Goal: Task Accomplishment & Management: Complete application form

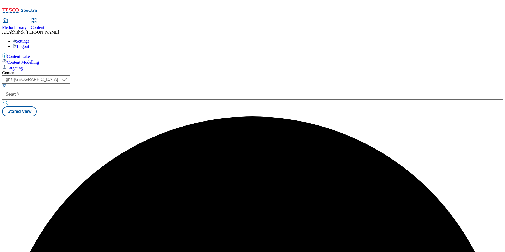
select select "ghs-[GEOGRAPHIC_DATA]"
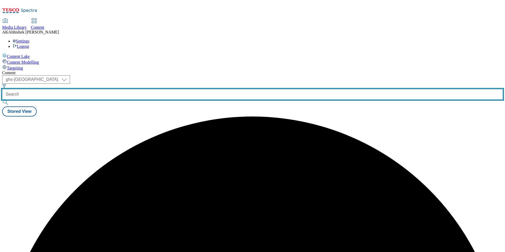
click at [140, 89] on input "text" at bounding box center [252, 94] width 501 height 11
click at [2, 100] on button "submit" at bounding box center [5, 102] width 7 height 5
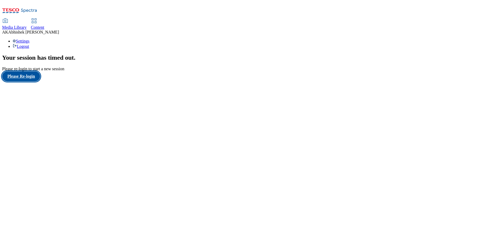
click at [31, 81] on button "Please Re-login" at bounding box center [21, 76] width 38 height 10
click at [44, 25] on span "Content" at bounding box center [37, 27] width 13 height 4
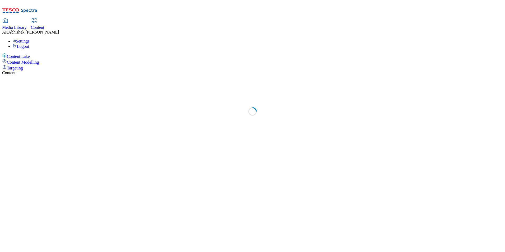
select select "ghs-[GEOGRAPHIC_DATA]"
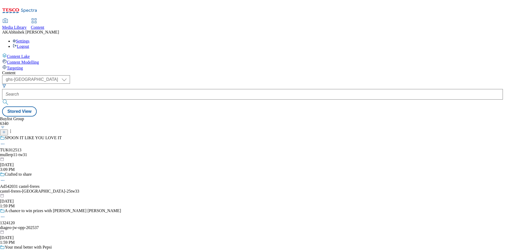
click at [6, 130] on icon at bounding box center [4, 132] width 4 height 4
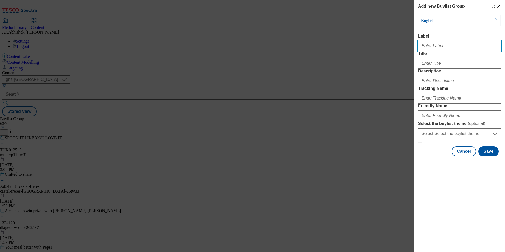
click at [434, 45] on input "Label" at bounding box center [459, 46] width 83 height 11
paste input "542244"
type input "Ad542244"
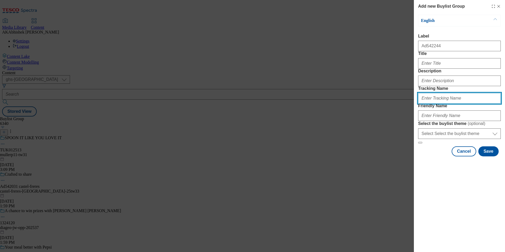
click at [442, 104] on input "Tracking Name" at bounding box center [459, 98] width 83 height 11
paste input "542244"
type input "DH_AD542244"
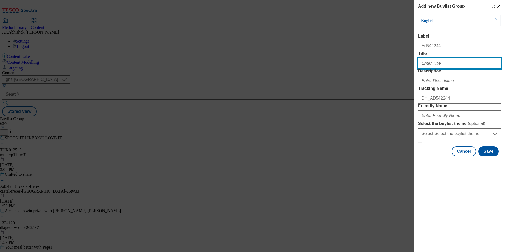
click at [437, 69] on input "Title" at bounding box center [459, 63] width 83 height 11
paste input "Messy monsters? no problem for our 2X stronger wipe"
type input "Messy monsters? no problem for our 2X stronger wipe"
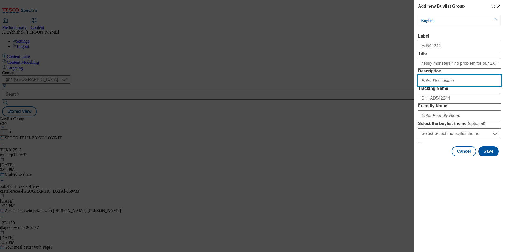
click at [443, 86] on input "Description" at bounding box center [459, 81] width 83 height 11
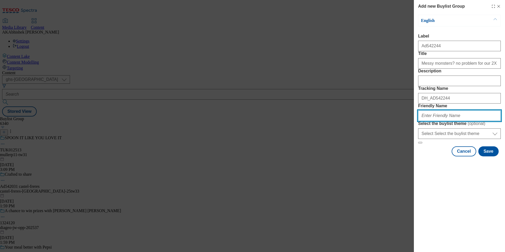
drag, startPoint x: 442, startPoint y: 151, endPoint x: 447, endPoint y: 154, distance: 6.0
click at [442, 121] on input "Friendly Name" at bounding box center [459, 115] width 83 height 11
paste input "WaterWipes"
type input "waterwipes-range-25tw33"
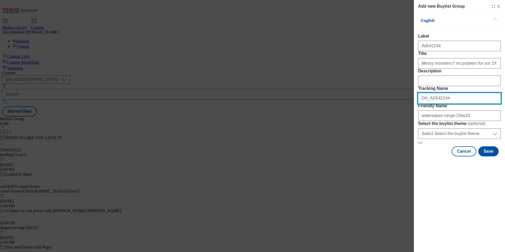
drag, startPoint x: 449, startPoint y: 128, endPoint x: 372, endPoint y: 137, distance: 77.7
click at [369, 132] on div "Add new Buylist Group English Label Ad542244 Title Messy monsters? no problem f…" at bounding box center [252, 126] width 505 height 252
click at [485, 156] on button "Save" at bounding box center [488, 151] width 20 height 10
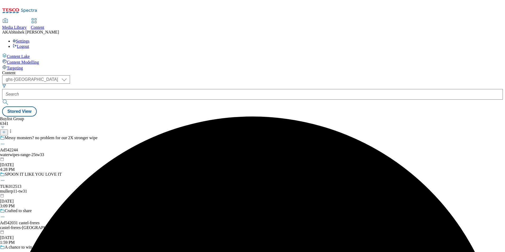
click at [121, 152] on div "waterwipes-range-25tw33" at bounding box center [60, 154] width 121 height 5
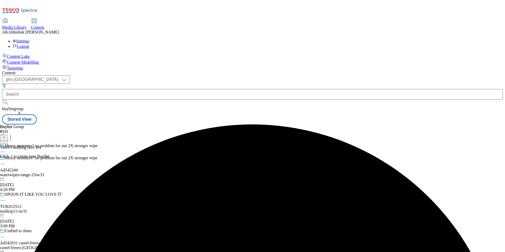
click at [8, 135] on div at bounding box center [4, 137] width 8 height 4
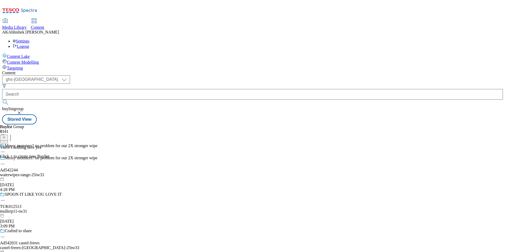
click at [6, 135] on icon at bounding box center [4, 137] width 4 height 4
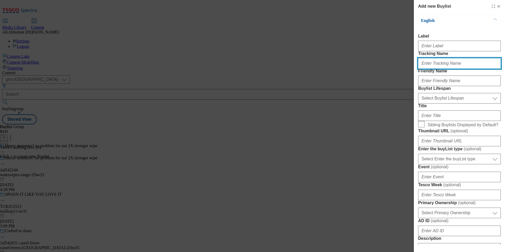
click at [433, 69] on input "Tracking Name" at bounding box center [459, 63] width 83 height 11
paste input "DH_AD542244"
click at [432, 69] on input "DH_AD542244" at bounding box center [459, 63] width 83 height 11
type input "DH_AD542244"
click at [444, 51] on div "Modal" at bounding box center [459, 45] width 83 height 13
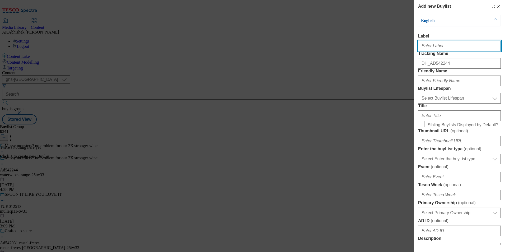
click at [441, 48] on input "Label" at bounding box center [459, 46] width 83 height 11
paste input "542244"
type input "Ad542244"
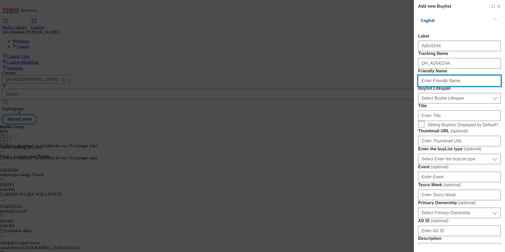
paste input "waterwipes"
type input "waterwipes"
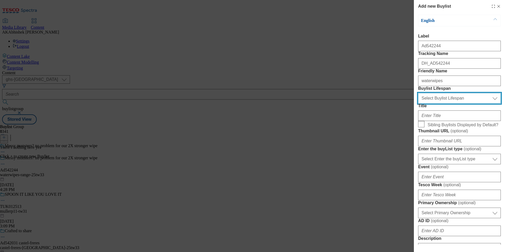
click at [439, 104] on select "Select Buylist Lifespan evergreen seasonal tactical" at bounding box center [459, 98] width 83 height 11
select select "tactical"
click at [418, 104] on select "Select Buylist Lifespan evergreen seasonal tactical" at bounding box center [459, 98] width 83 height 11
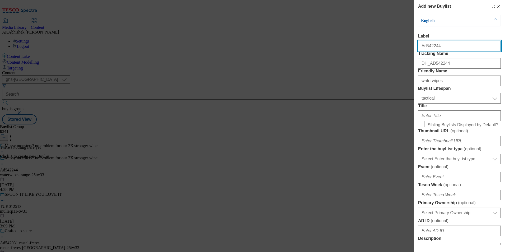
drag, startPoint x: 426, startPoint y: 48, endPoint x: 482, endPoint y: 48, distance: 56.5
click at [482, 48] on input "Ad542244" at bounding box center [459, 46] width 83 height 11
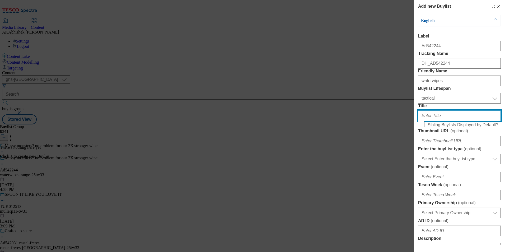
drag, startPoint x: 445, startPoint y: 155, endPoint x: 455, endPoint y: 155, distance: 9.8
click at [445, 121] on input "Title" at bounding box center [459, 115] width 83 height 11
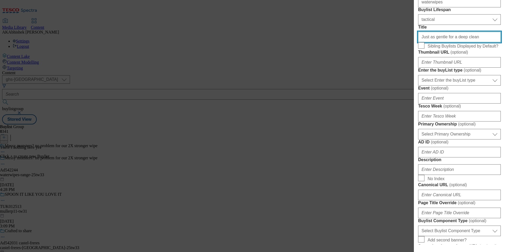
scroll to position [79, 0]
type input "Just as gentle for a deep clean"
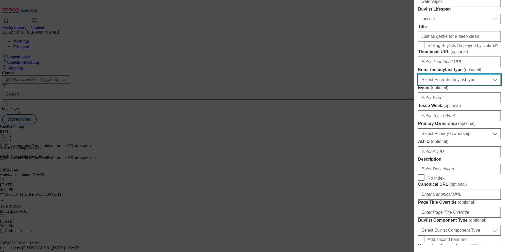
click at [469, 85] on select "Select Enter the buyList type event supplier funded long term >4 weeks supplier…" at bounding box center [459, 79] width 83 height 11
select select "supplier funded short term 1-3 weeks"
click at [418, 85] on select "Select Enter the buyList type event supplier funded long term >4 weeks supplier…" at bounding box center [459, 79] width 83 height 11
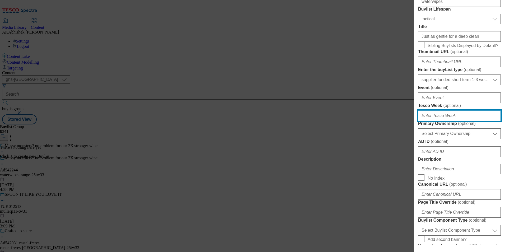
drag, startPoint x: 448, startPoint y: 191, endPoint x: 474, endPoint y: 195, distance: 26.6
click at [448, 121] on input "Tesco Week ( optional )" at bounding box center [459, 115] width 83 height 11
type input "33"
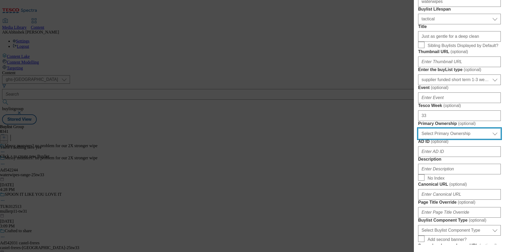
click at [459, 139] on select "Select Primary Ownership tesco dunnhumby" at bounding box center [459, 133] width 83 height 11
select select "dunnhumby"
click at [418, 139] on select "Select Primary Ownership tesco dunnhumby" at bounding box center [459, 133] width 83 height 11
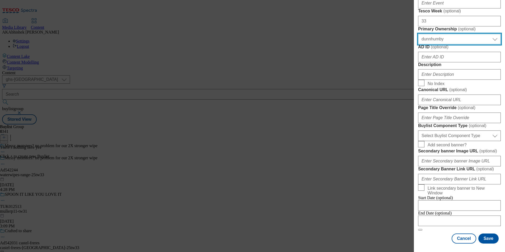
scroll to position [264, 0]
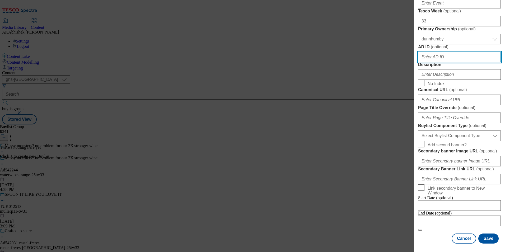
drag, startPoint x: 426, startPoint y: 60, endPoint x: 447, endPoint y: 69, distance: 23.3
click at [426, 60] on input "AD ID ( optional )" at bounding box center [459, 57] width 83 height 11
paste input "542244"
type input "542244"
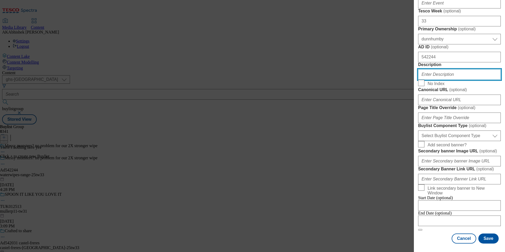
click at [441, 80] on input "Description" at bounding box center [459, 74] width 83 height 11
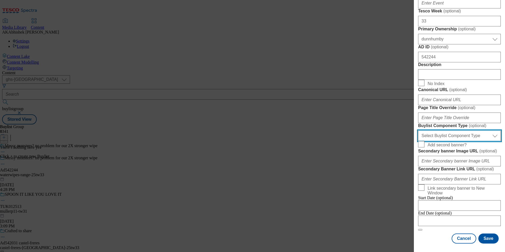
click at [477, 141] on select "Select Buylist Component Type Banner Competition Header Meal" at bounding box center [459, 135] width 83 height 11
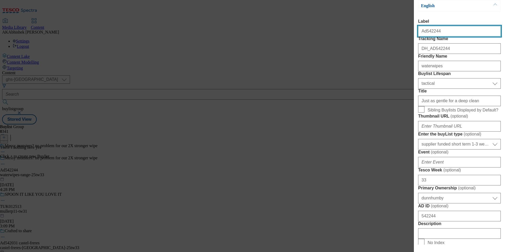
select select "Banner"
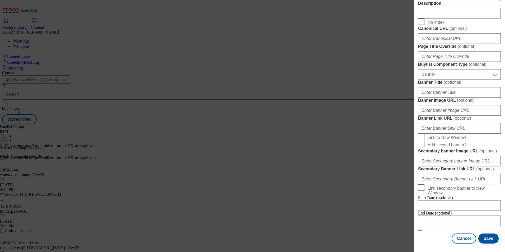
scroll to position [461, 0]
click at [467, 216] on input "Modal" at bounding box center [459, 221] width 83 height 11
select select "2025"
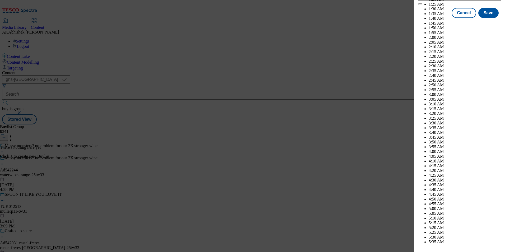
scroll to position [1921, 0]
select select "December"
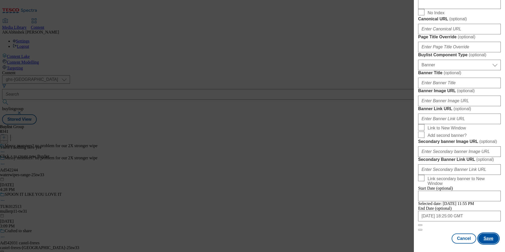
click at [484, 237] on button "Save" at bounding box center [488, 238] width 20 height 10
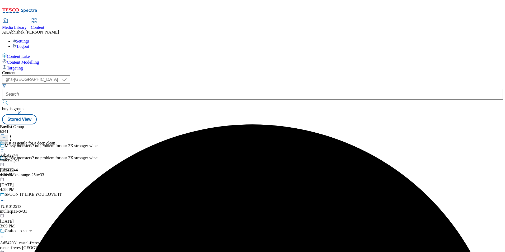
click at [55, 141] on div "Just as gentle for a deep clean Ad542244 waterwipes Sep 24, 2025 4:29 PM" at bounding box center [27, 159] width 55 height 36
click at [5, 137] on line at bounding box center [4, 137] width 3 height 0
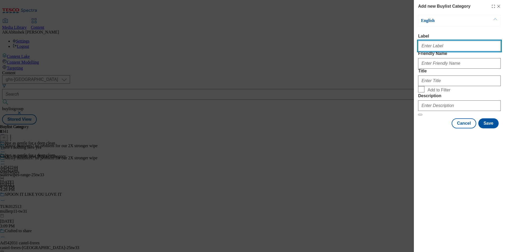
click at [427, 48] on input "Label" at bounding box center [459, 46] width 83 height 11
paste input "542244"
type input "Ad542244"
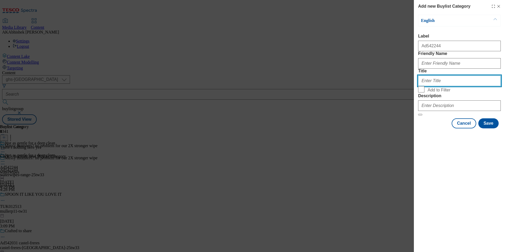
drag, startPoint x: 447, startPoint y: 102, endPoint x: 452, endPoint y: 104, distance: 5.9
click at [447, 86] on input "Title" at bounding box center [459, 81] width 83 height 11
paste input "waterwipes-range"
type input "waterwipes-range"
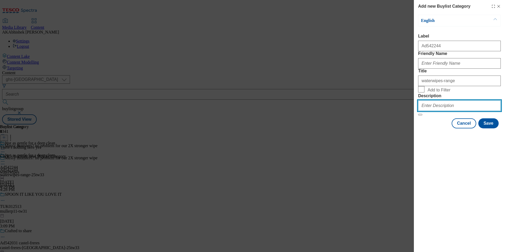
click at [441, 111] on input "Description" at bounding box center [459, 105] width 83 height 11
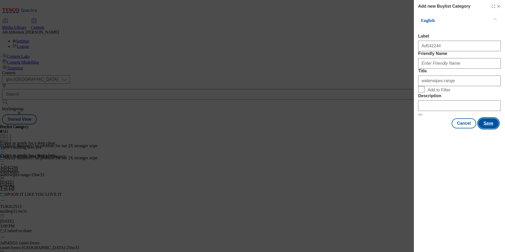
click at [493, 128] on button "Save" at bounding box center [488, 123] width 20 height 10
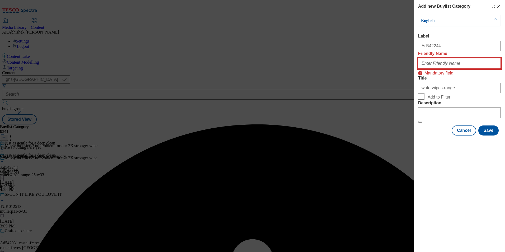
click at [453, 69] on input "Friendly Name" at bounding box center [459, 63] width 83 height 11
paste input "waterwipes-range"
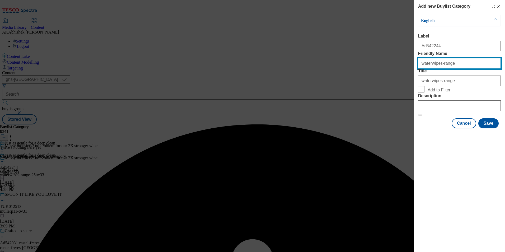
type input "waterwipes-range"
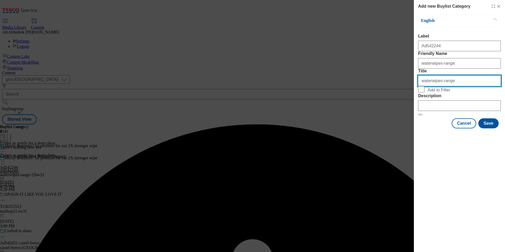
click at [443, 86] on input "waterwipes-range" at bounding box center [459, 81] width 83 height 11
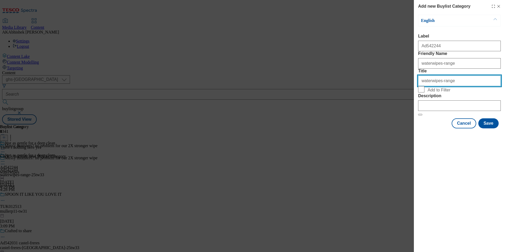
paste input "WaterWipes UC"
type input "WaterWipes UC"
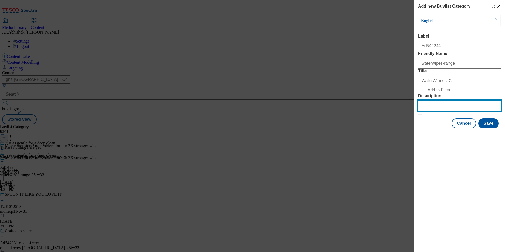
drag, startPoint x: 430, startPoint y: 138, endPoint x: 488, endPoint y: 151, distance: 58.8
click at [430, 111] on input "Description" at bounding box center [459, 105] width 83 height 11
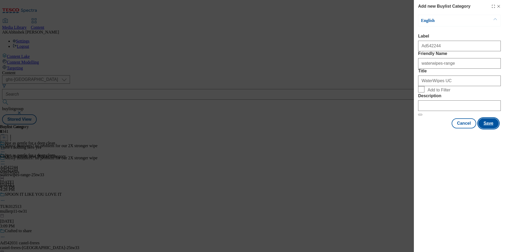
click at [488, 128] on button "Save" at bounding box center [488, 123] width 20 height 10
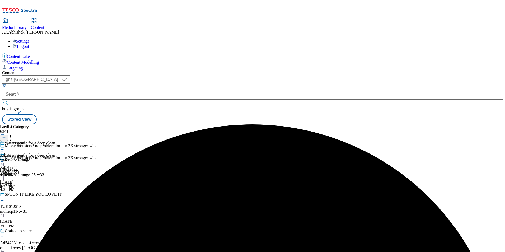
click at [32, 158] on div "waterwipes-range" at bounding box center [16, 160] width 32 height 5
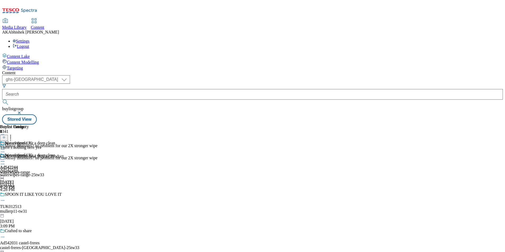
click at [64, 134] on div at bounding box center [32, 137] width 64 height 7
click at [6, 135] on icon at bounding box center [4, 137] width 4 height 4
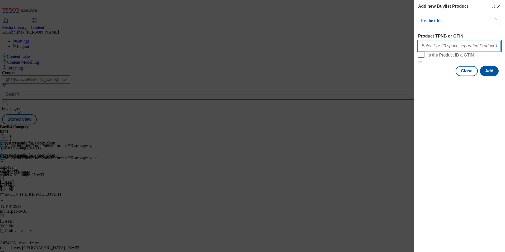
click at [446, 50] on input "Product TPNB or GTIN" at bounding box center [459, 46] width 83 height 11
paste input "88721337"
type input "88721337"
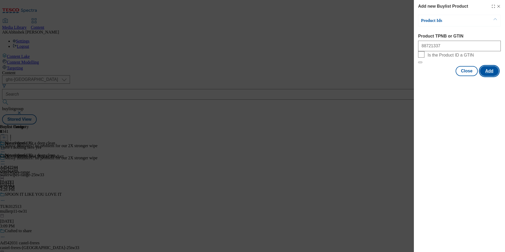
click at [488, 76] on button "Add" at bounding box center [489, 71] width 19 height 10
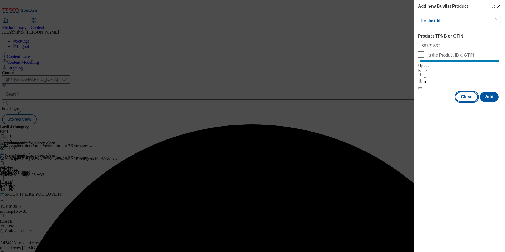
click at [472, 102] on button "Close" at bounding box center [467, 97] width 22 height 10
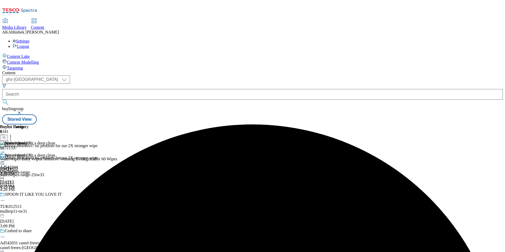
click at [5, 159] on icon at bounding box center [2, 161] width 5 height 5
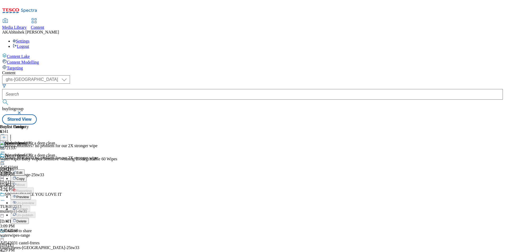
click at [29, 195] on span "Preview" at bounding box center [22, 197] width 12 height 4
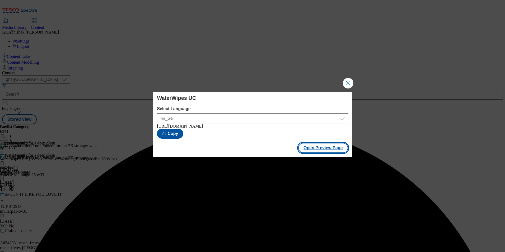
click at [317, 151] on button "Open Preview Page" at bounding box center [323, 148] width 50 height 10
click at [348, 83] on button "Close Modal" at bounding box center [348, 83] width 11 height 11
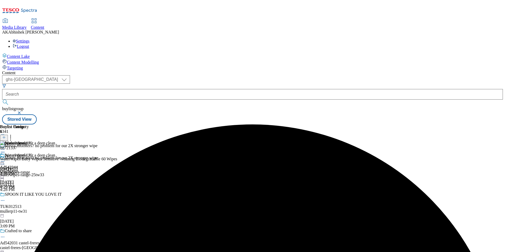
click at [3, 164] on circle at bounding box center [2, 164] width 1 height 1
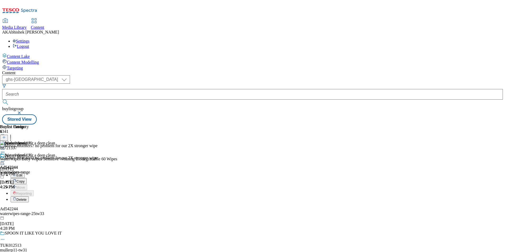
click at [25, 172] on button "Edit" at bounding box center [18, 175] width 14 height 6
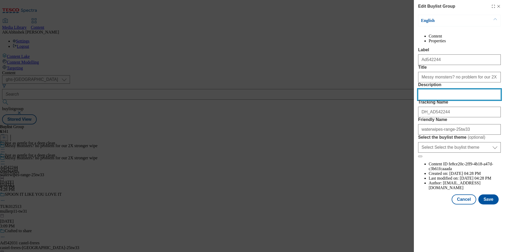
click at [434, 100] on input "Description" at bounding box center [459, 94] width 83 height 11
paste input "Waterwipes Txtrd Biodegradable Baby Wipes 60 Pack"
type input "Waterwipes Txtrd Biodegradable Baby Wipes 60 Pack"
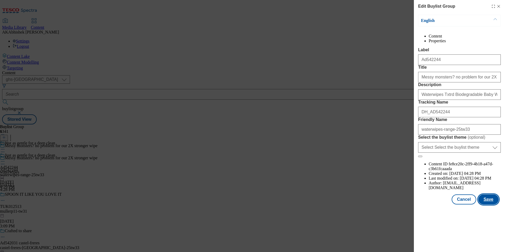
click at [488, 204] on button "Save" at bounding box center [488, 199] width 20 height 10
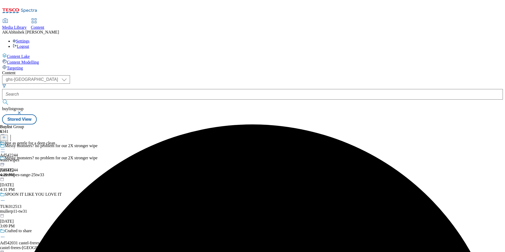
click at [5, 147] on icon at bounding box center [2, 149] width 5 height 5
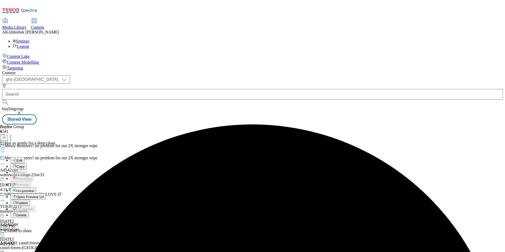
click at [22, 158] on span "Edit" at bounding box center [19, 160] width 6 height 4
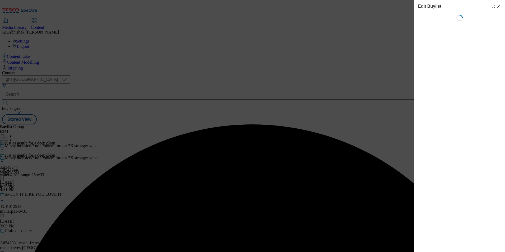
select select "tactical"
select select "supplier funded short term 1-3 weeks"
select select "dunnhumby"
select select "Banner"
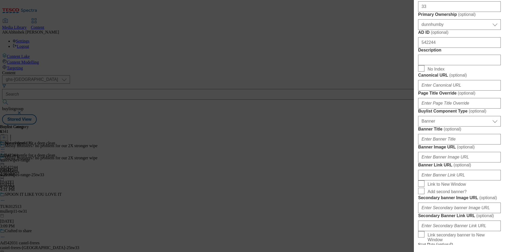
scroll to position [238, 0]
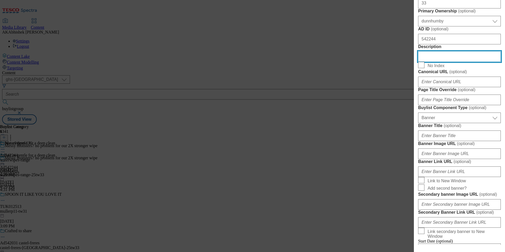
click at [447, 62] on input "Description" at bounding box center [459, 56] width 83 height 11
paste input "Waterwipes Txtrd Biodegradable Baby Wipes 60 Pack"
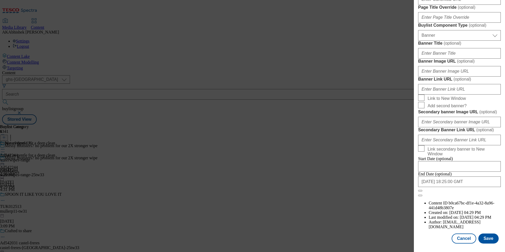
scroll to position [516, 0]
type input "Waterwipes Txtrd Biodegradable Baby Wipes 60 Pack"
click at [485, 237] on button "Save" at bounding box center [488, 238] width 20 height 10
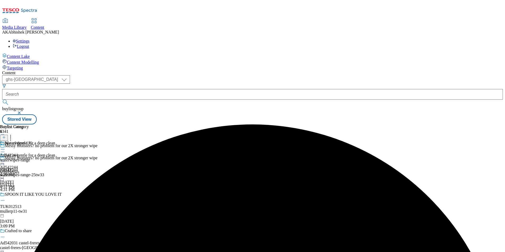
click at [5, 147] on icon at bounding box center [2, 149] width 5 height 5
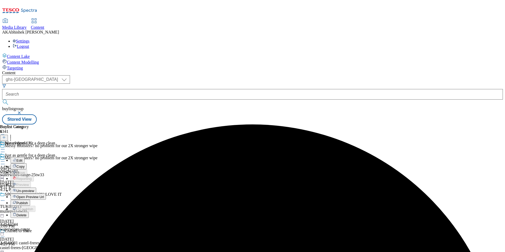
click at [22, 158] on span "Edit" at bounding box center [19, 160] width 6 height 4
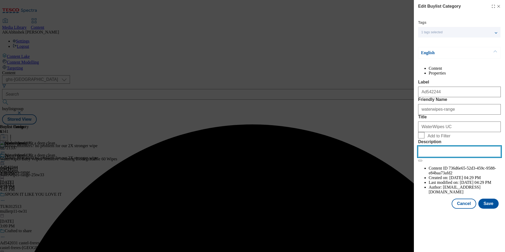
click at [456, 157] on input "Description" at bounding box center [459, 151] width 83 height 11
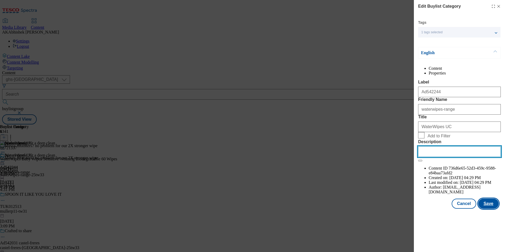
paste input "Waterwipes Txtrd Biodegradable Baby Wipes 60 Pack"
type input "Waterwipes Txtrd Biodegradable Baby Wipes 60 Pack"
click at [491, 209] on button "Save" at bounding box center [488, 204] width 20 height 10
